Goal: Task Accomplishment & Management: Manage account settings

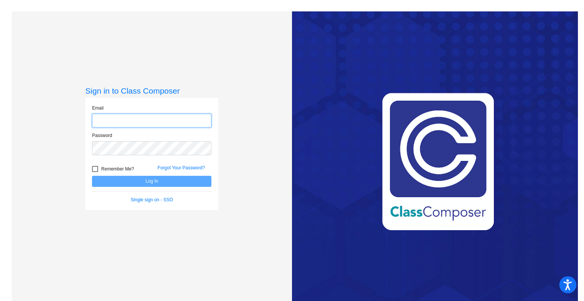
type input "[EMAIL_ADDRESS][DOMAIN_NAME]"
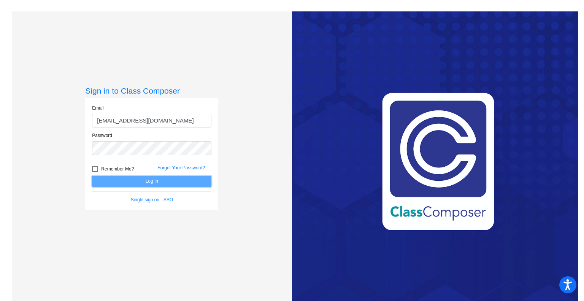
click at [141, 181] on button "Log In" at bounding box center [151, 181] width 119 height 11
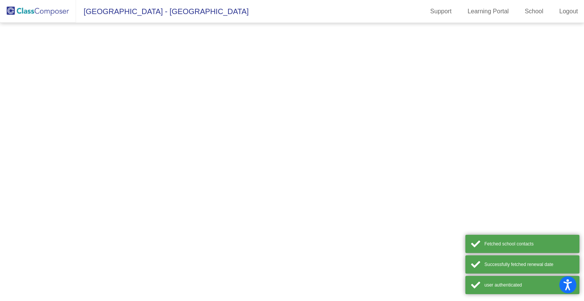
click at [141, 181] on mat-sidenav-content at bounding box center [292, 162] width 584 height 278
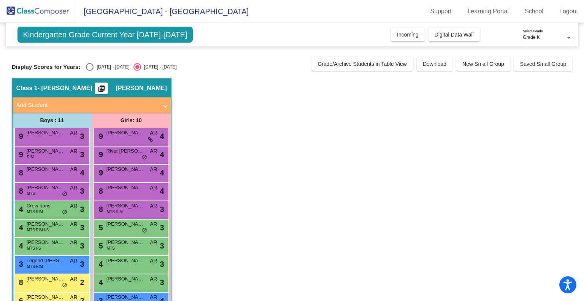
click at [545, 36] on div "Grade K" at bounding box center [544, 37] width 43 height 5
click at [541, 46] on span "Grade P" at bounding box center [547, 51] width 49 height 14
